Goal: Task Accomplishment & Management: Complete application form

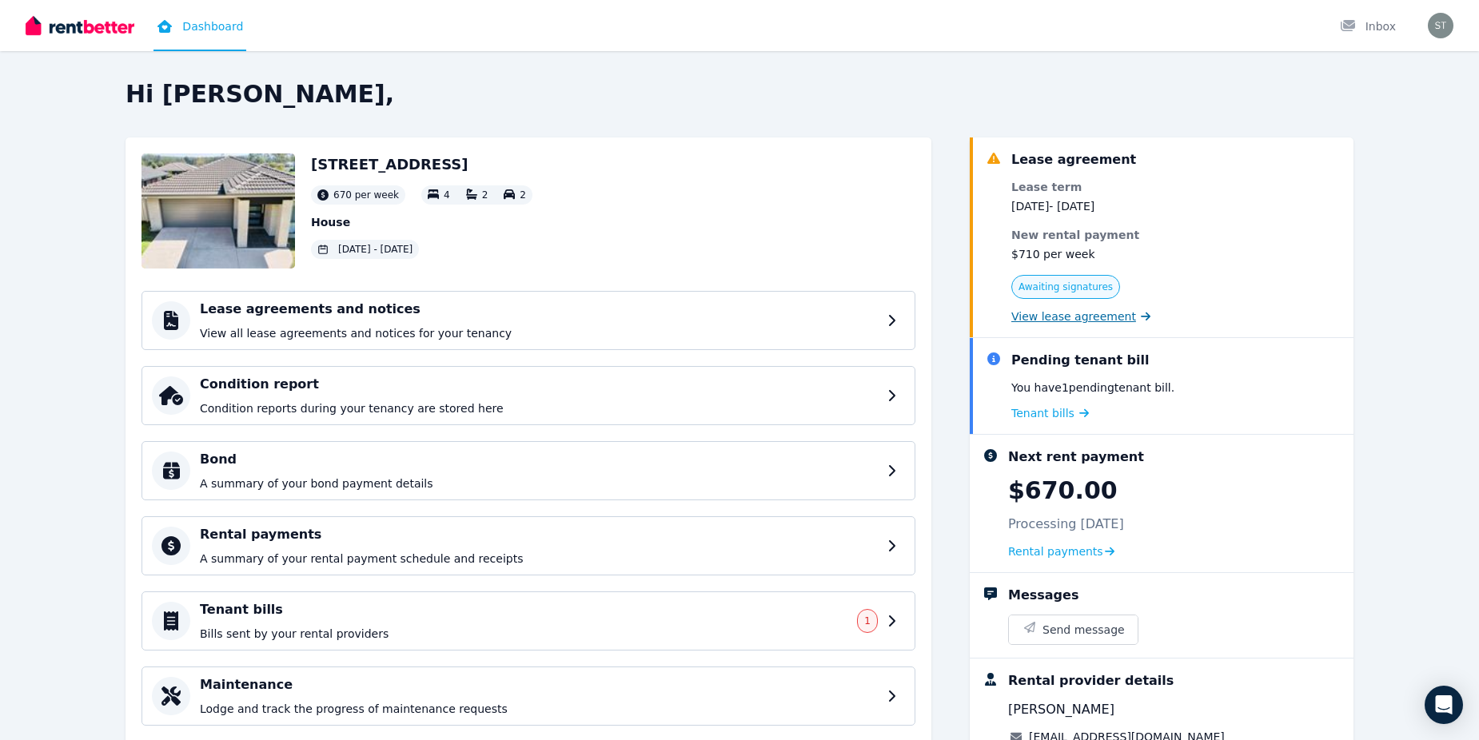
click at [1098, 322] on span "View lease agreement" at bounding box center [1073, 317] width 125 height 16
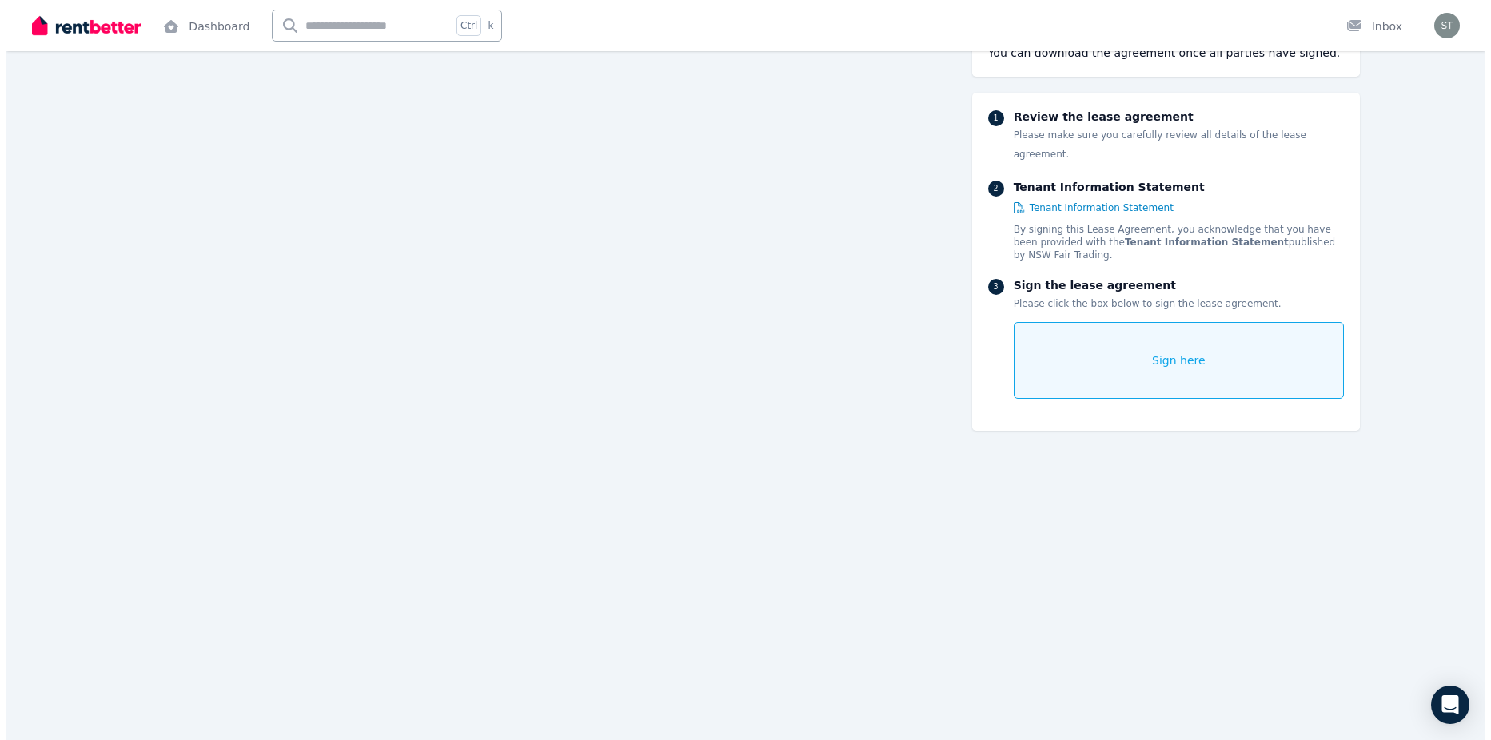
scroll to position [18388, 0]
click at [1170, 353] on span "Sign here" at bounding box center [1173, 361] width 54 height 16
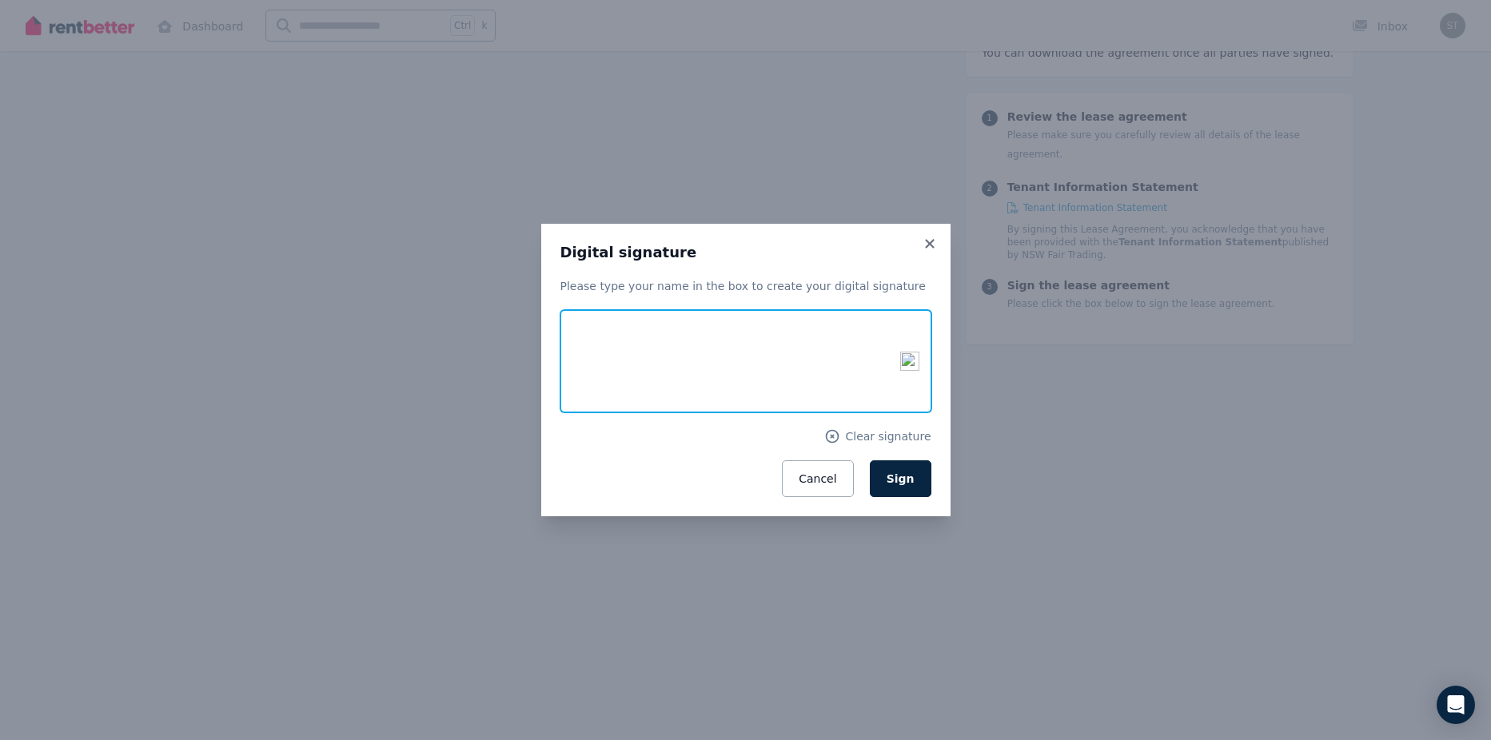
click at [650, 349] on input "text" at bounding box center [745, 361] width 371 height 102
type input "**********"
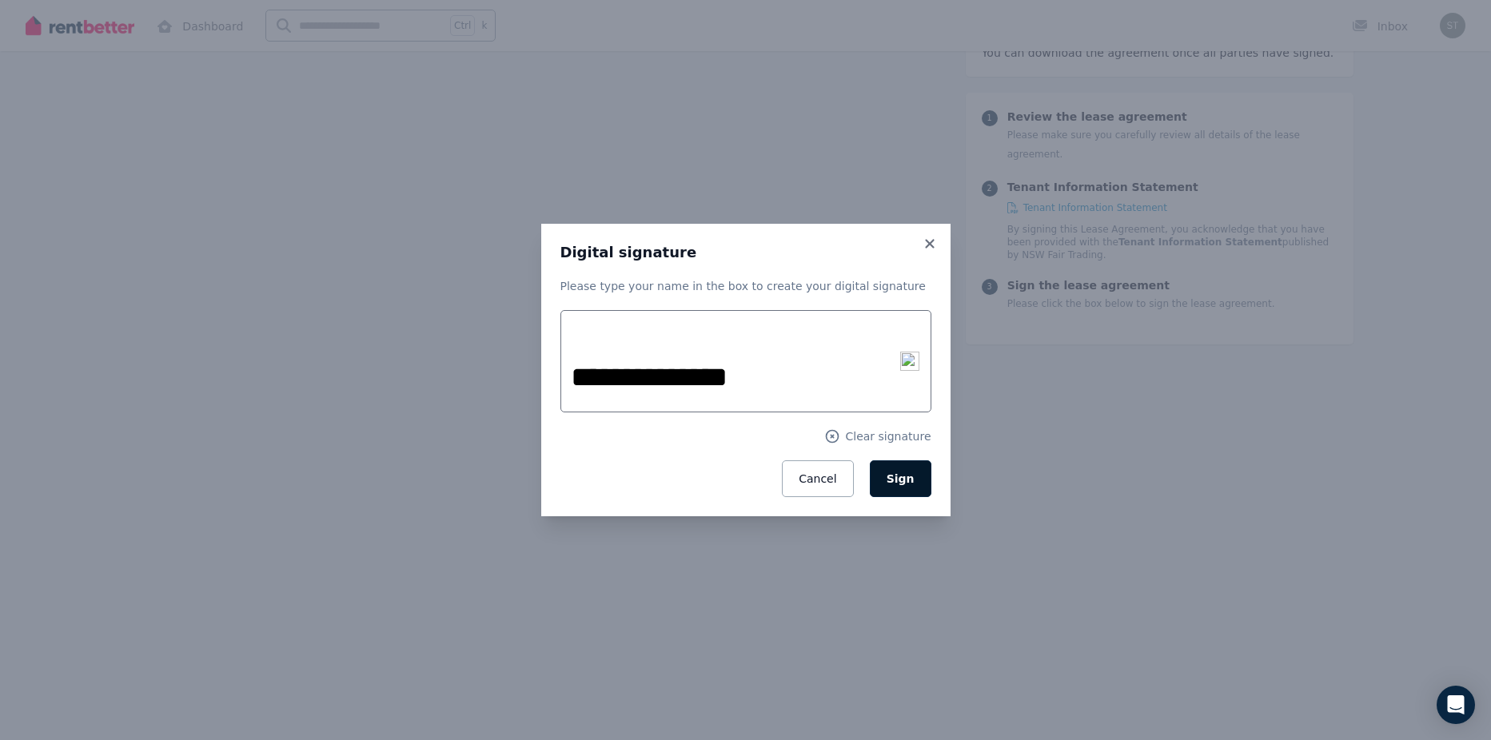
click at [915, 486] on button "Sign" at bounding box center [901, 478] width 62 height 37
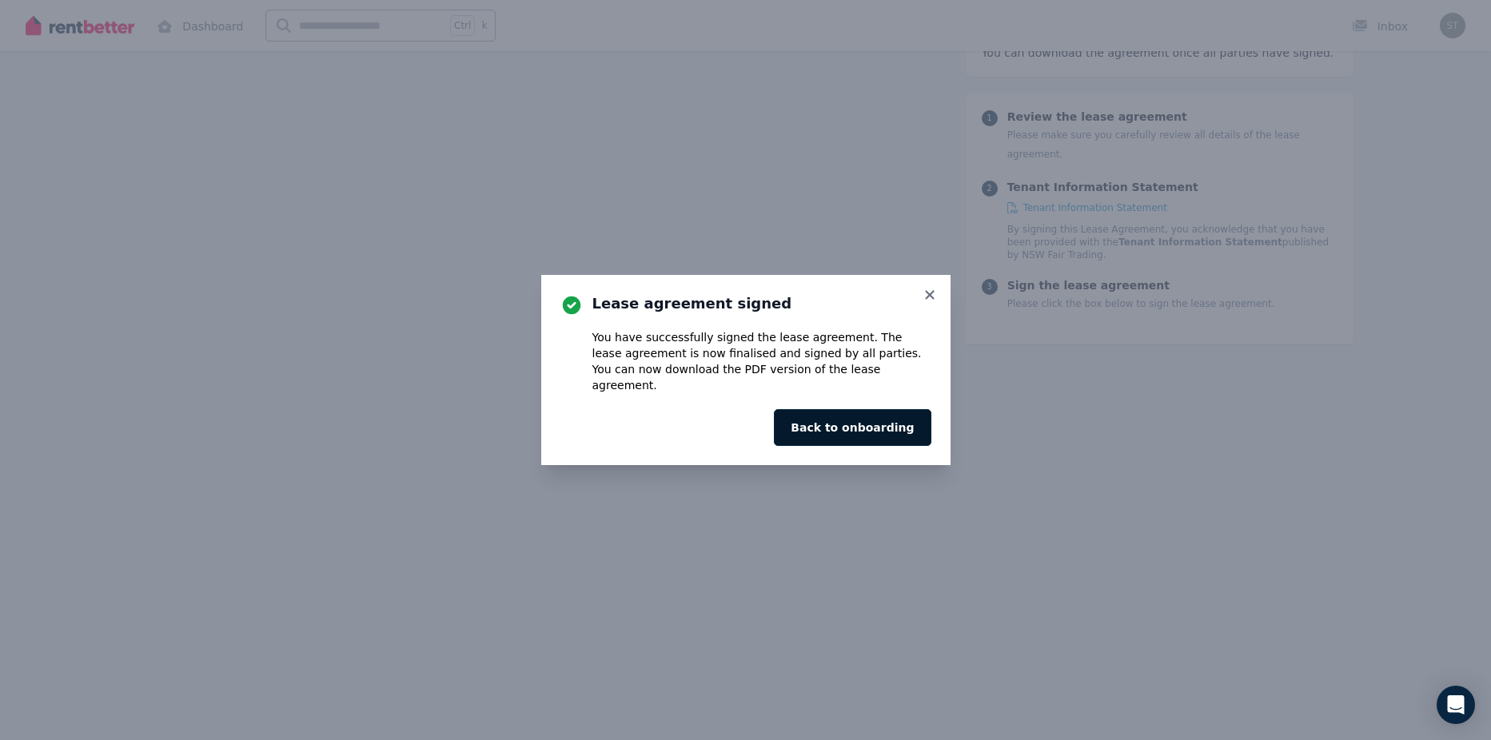
click at [891, 417] on button "Back to onboarding" at bounding box center [852, 427] width 157 height 37
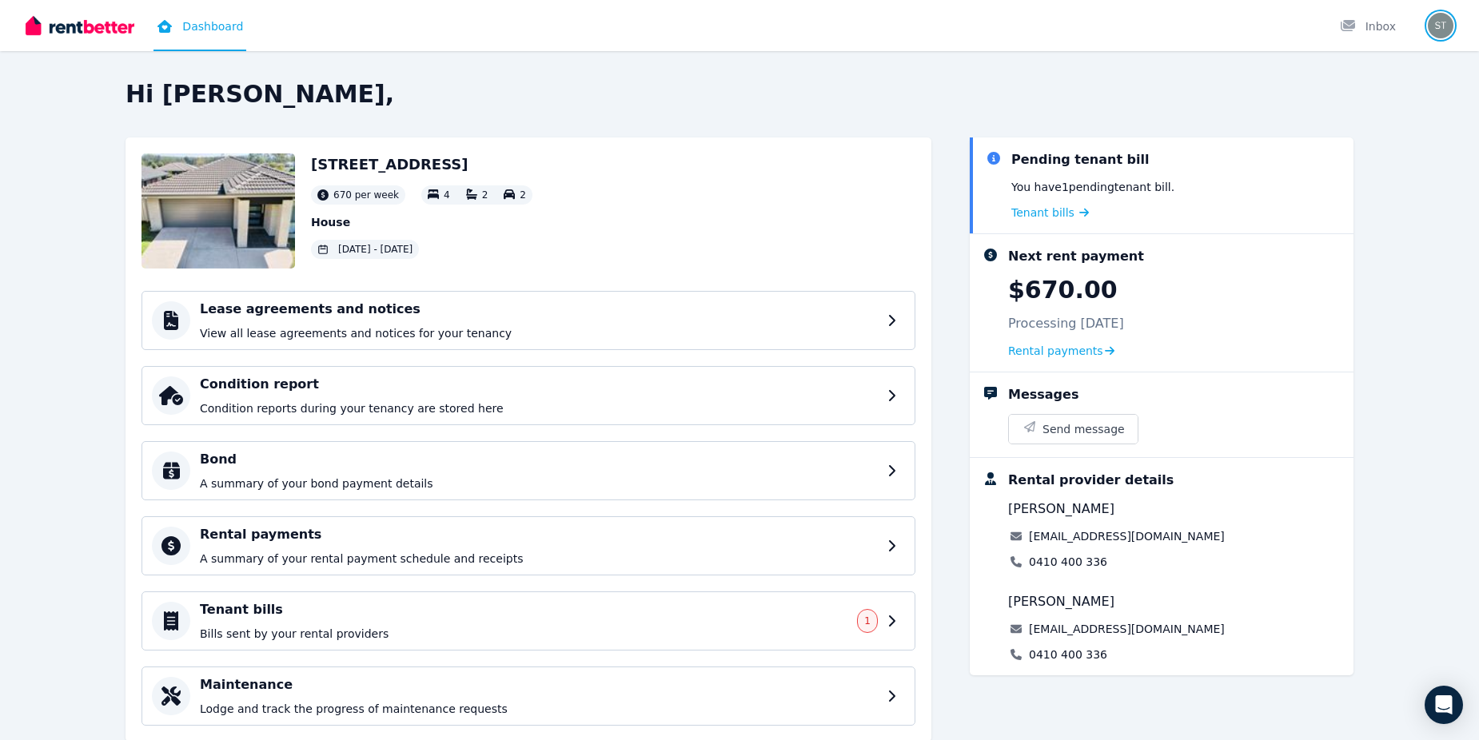
click at [1439, 30] on img "button" at bounding box center [1441, 26] width 26 height 26
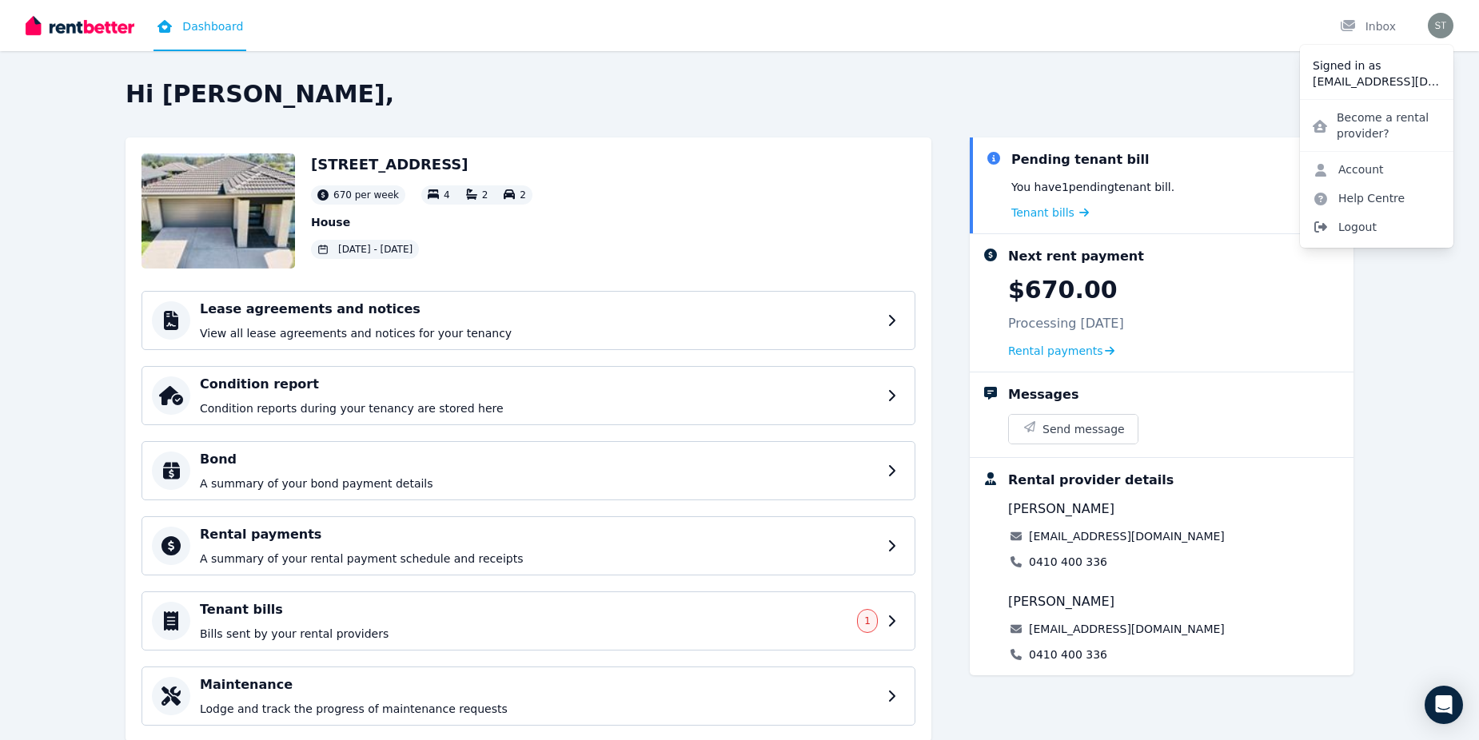
click at [1364, 230] on span "Logout" at bounding box center [1376, 227] width 153 height 29
